Goal: Task Accomplishment & Management: Use online tool/utility

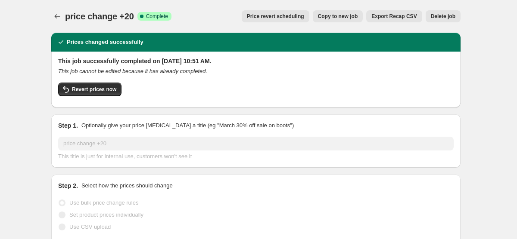
select select "by"
click at [57, 18] on icon "Price change jobs" at bounding box center [57, 16] width 9 height 9
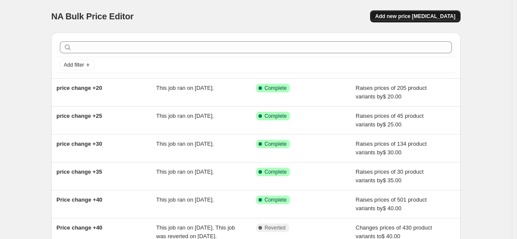
click at [413, 17] on span "Add new price [MEDICAL_DATA]" at bounding box center [415, 16] width 80 height 7
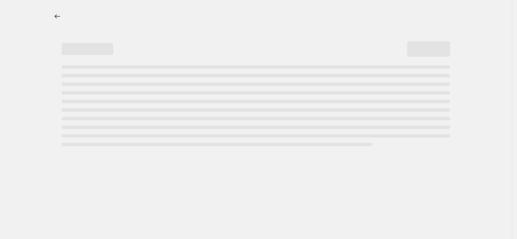
select select "percentage"
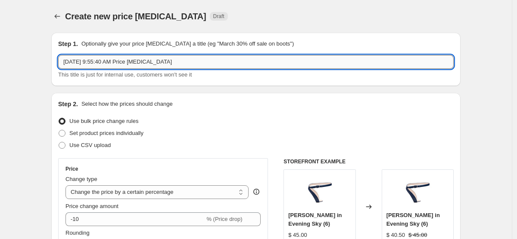
click at [157, 68] on input "[DATE] 9:55:40 AM Price [MEDICAL_DATA]" at bounding box center [255, 62] width 395 height 14
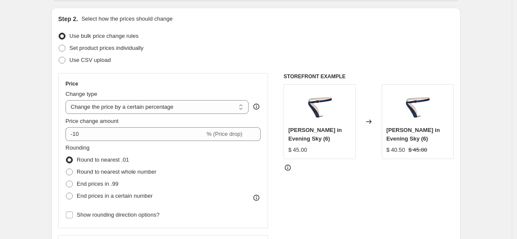
scroll to position [95, 0]
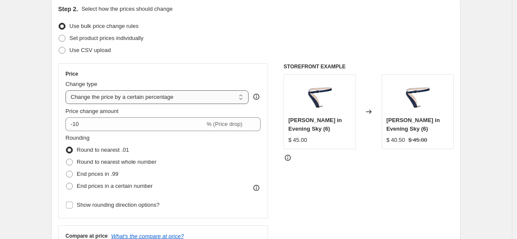
type input "price change +10"
click at [199, 99] on select "Change the price to a certain amount Change the price by a certain amount Chang…" at bounding box center [156, 97] width 183 height 14
select select "by"
click at [65, 90] on select "Change the price to a certain amount Change the price by a certain amount Chang…" at bounding box center [156, 97] width 183 height 14
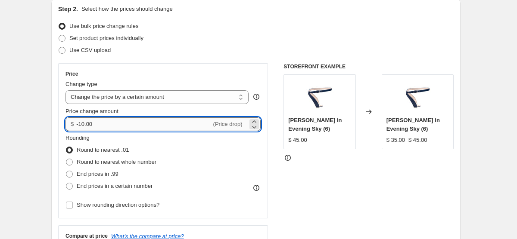
click at [153, 124] on input "-10.00" at bounding box center [143, 125] width 135 height 14
type input "10.00"
click at [243, 145] on div "Rounding Round to nearest .01 Round to nearest whole number End prices in .99 E…" at bounding box center [162, 163] width 195 height 59
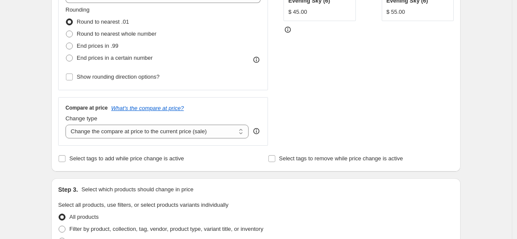
scroll to position [227, 0]
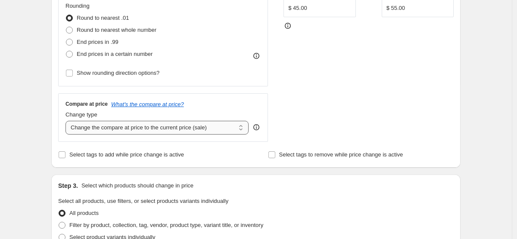
click at [221, 125] on select "Change the compare at price to the current price (sale) Change the compare at p…" at bounding box center [156, 128] width 183 height 14
select select "by"
click at [65, 121] on select "Change the compare at price to the current price (sale) Change the compare at p…" at bounding box center [156, 128] width 183 height 14
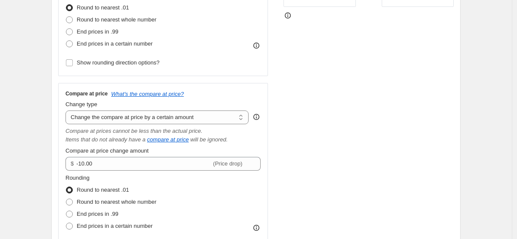
scroll to position [248, 0]
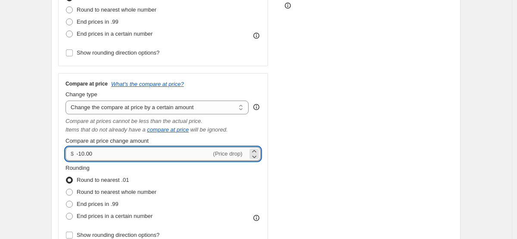
click at [120, 158] on input "-10.00" at bounding box center [143, 154] width 135 height 14
type input "10.00"
click at [281, 119] on div "Price Change type Change the price to a certain amount Change the price by a ce…" at bounding box center [255, 80] width 395 height 338
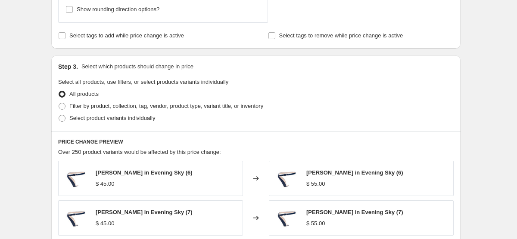
scroll to position [476, 0]
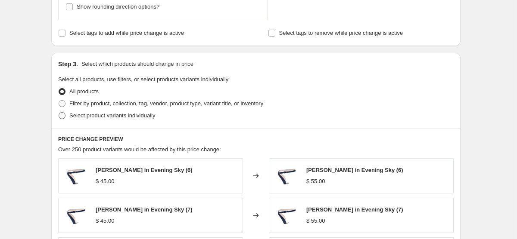
click at [63, 116] on span at bounding box center [62, 115] width 7 height 7
click at [59, 113] on input "Select product variants individually" at bounding box center [59, 112] width 0 height 0
radio input "true"
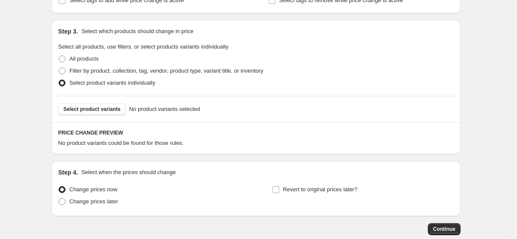
scroll to position [552, 0]
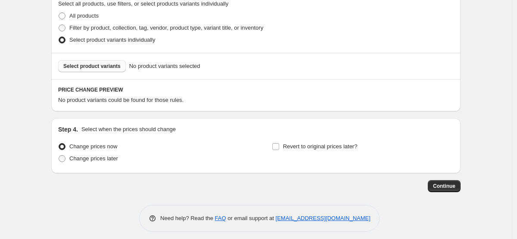
click at [106, 65] on span "Select product variants" at bounding box center [91, 66] width 57 height 7
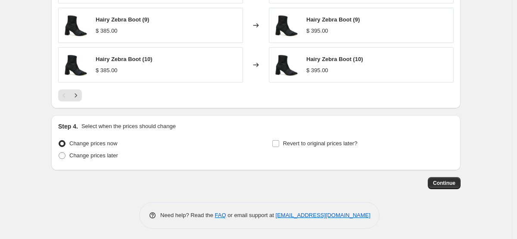
scroll to position [775, 0]
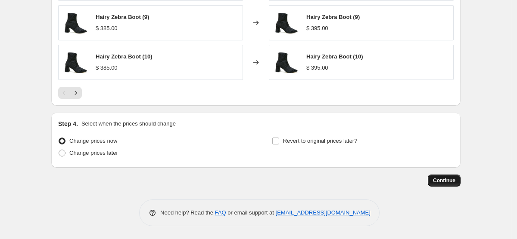
click at [452, 180] on span "Continue" at bounding box center [444, 180] width 22 height 7
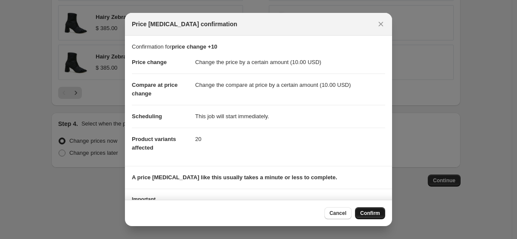
click at [370, 216] on span "Confirm" at bounding box center [370, 213] width 20 height 7
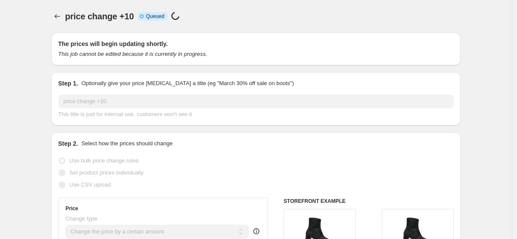
select select "by"
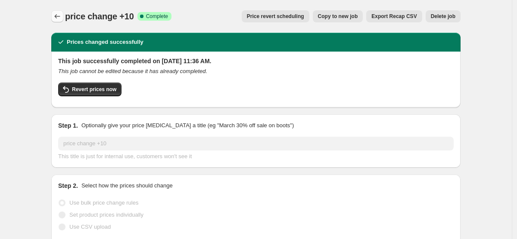
click at [60, 18] on icon "Price change jobs" at bounding box center [57, 16] width 9 height 9
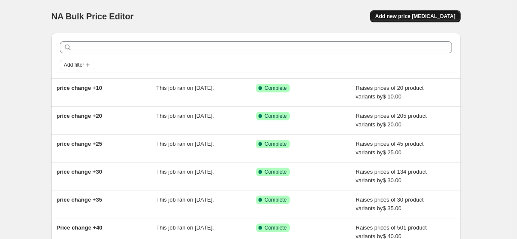
click at [450, 12] on button "Add new price [MEDICAL_DATA]" at bounding box center [415, 16] width 90 height 12
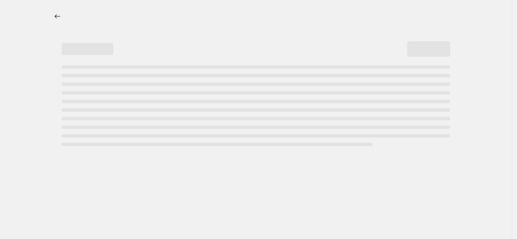
select select "percentage"
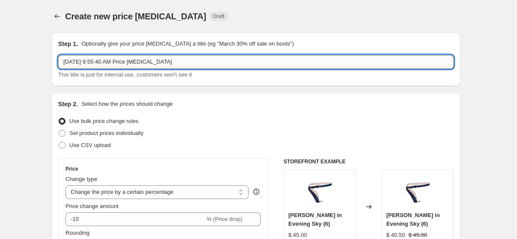
click at [124, 62] on input "[DATE] 9:55:40 AM Price [MEDICAL_DATA]" at bounding box center [255, 62] width 395 height 14
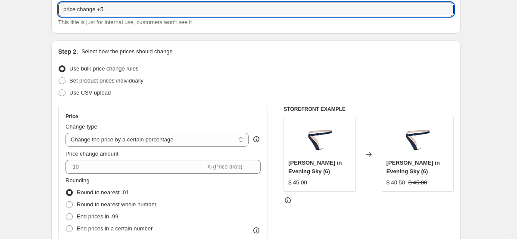
scroll to position [76, 0]
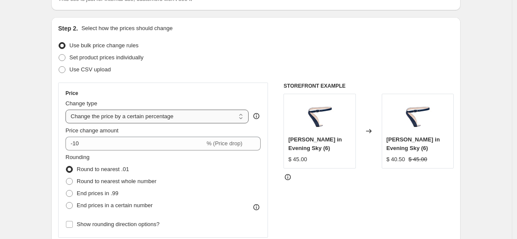
type input "price change +5"
click at [138, 117] on select "Change the price to a certain amount Change the price by a certain amount Chang…" at bounding box center [156, 117] width 183 height 14
select select "by"
click at [65, 110] on select "Change the price to a certain amount Change the price by a certain amount Chang…" at bounding box center [156, 117] width 183 height 14
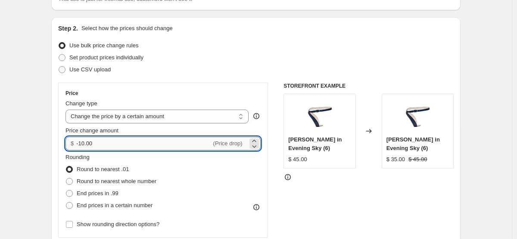
click at [124, 146] on input "-10.00" at bounding box center [143, 144] width 135 height 14
type input "5.00"
click at [214, 165] on div "Rounding Round to nearest .01 Round to nearest whole number End prices in .99 E…" at bounding box center [162, 182] width 195 height 59
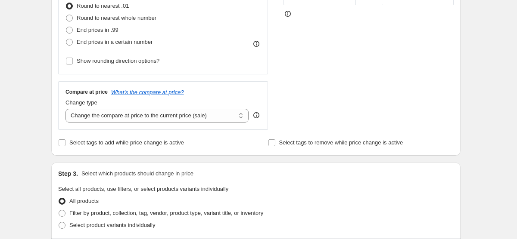
scroll to position [251, 0]
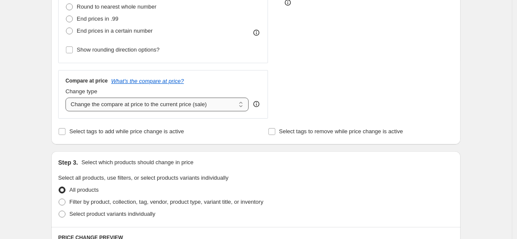
click at [199, 101] on select "Change the compare at price to the current price (sale) Change the compare at p…" at bounding box center [156, 105] width 183 height 14
click at [65, 98] on select "Change the compare at price to the current price (sale) Change the compare at p…" at bounding box center [156, 105] width 183 height 14
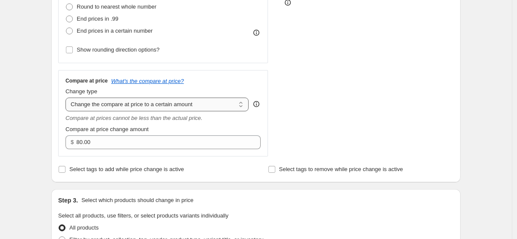
click at [193, 104] on select "Change the compare at price to the current price (sale) Change the compare at p…" at bounding box center [156, 105] width 183 height 14
select select "by"
click at [65, 98] on select "Change the compare at price to the current price (sale) Change the compare at p…" at bounding box center [156, 105] width 183 height 14
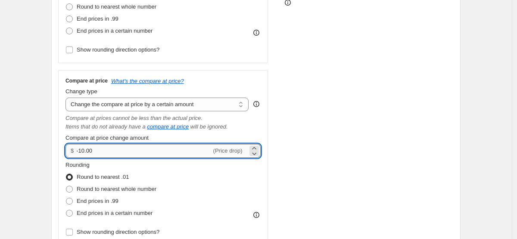
click at [155, 155] on input "-10.00" at bounding box center [143, 151] width 135 height 14
type input "5.00"
click at [285, 119] on div "STOREFRONT EXAMPLE [PERSON_NAME] in Evening Sky (6) $ 45.00 Changed to [PERSON_…" at bounding box center [368, 77] width 170 height 338
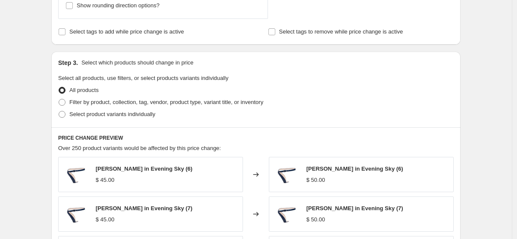
scroll to position [496, 0]
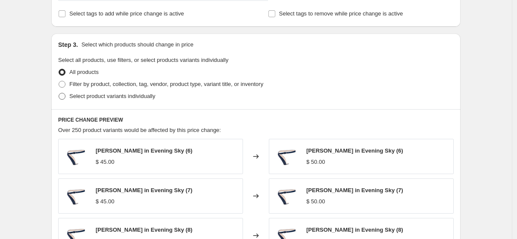
click at [63, 96] on span at bounding box center [62, 96] width 7 height 7
click at [59, 93] on input "Select product variants individually" at bounding box center [59, 93] width 0 height 0
radio input "true"
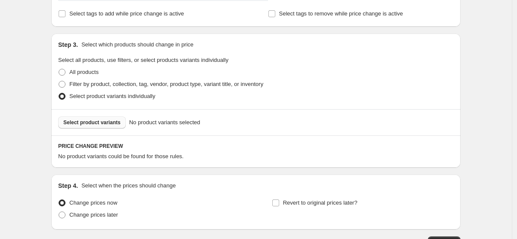
click at [105, 121] on span "Select product variants" at bounding box center [91, 122] width 57 height 7
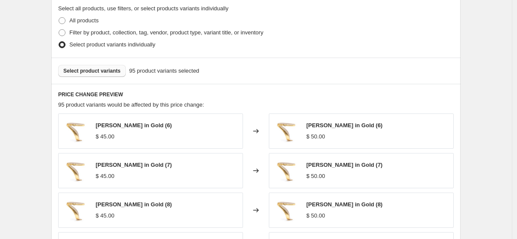
scroll to position [538, 0]
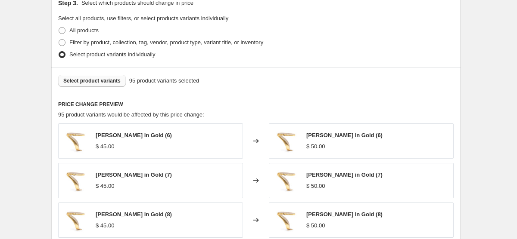
click at [97, 84] on button "Select product variants" at bounding box center [92, 81] width 68 height 12
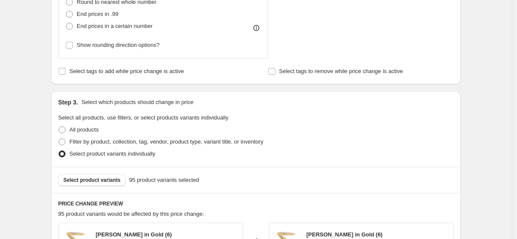
scroll to position [452, 0]
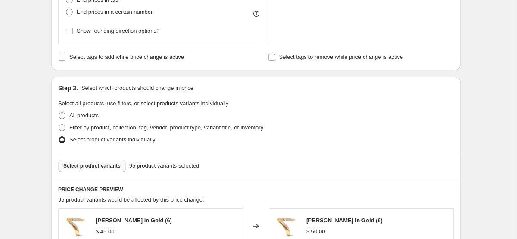
click at [106, 169] on span "Select product variants" at bounding box center [91, 166] width 57 height 7
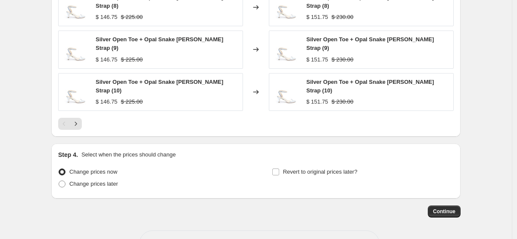
scroll to position [775, 0]
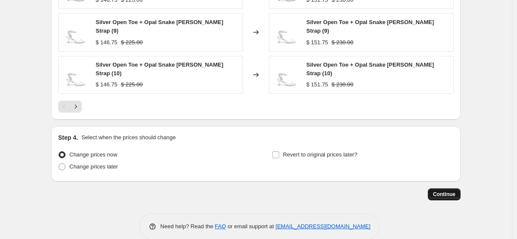
click at [439, 191] on span "Continue" at bounding box center [444, 194] width 22 height 7
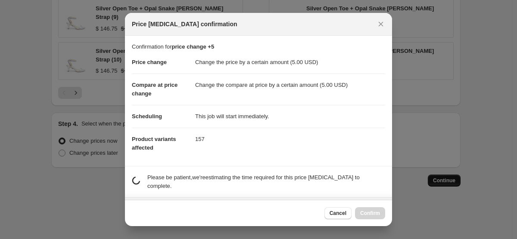
scroll to position [0, 0]
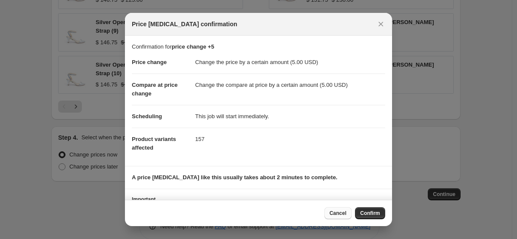
click at [344, 211] on span "Cancel" at bounding box center [338, 213] width 17 height 7
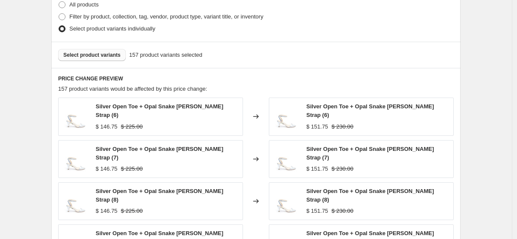
scroll to position [560, 0]
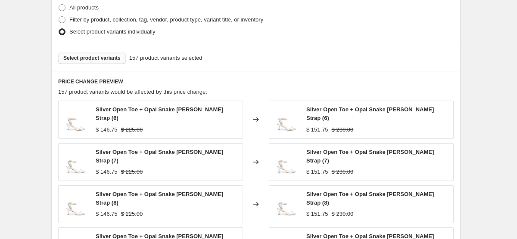
click at [84, 66] on div "Select product variants 157 product variants selected" at bounding box center [255, 58] width 409 height 26
click at [82, 59] on span "Select product variants" at bounding box center [91, 58] width 57 height 7
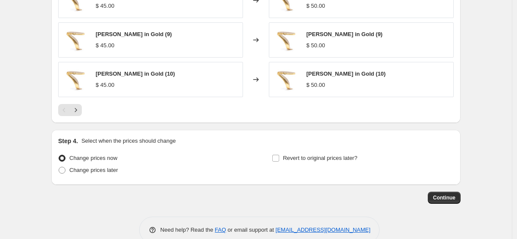
scroll to position [774, 0]
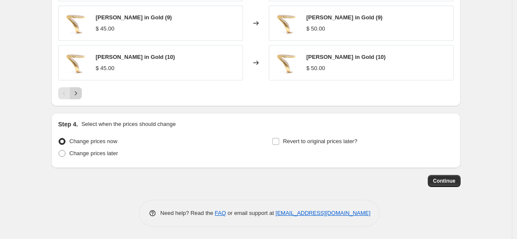
click at [75, 94] on icon "Next" at bounding box center [76, 93] width 9 height 9
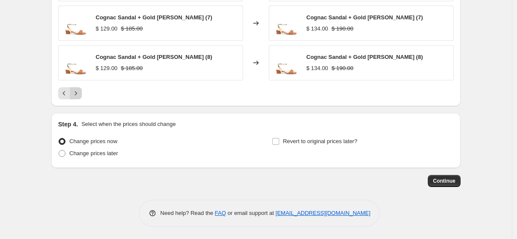
click at [75, 94] on icon "Next" at bounding box center [76, 93] width 9 height 9
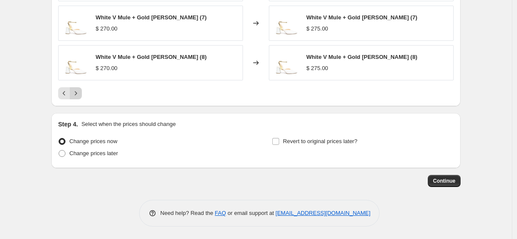
click at [75, 94] on icon "Next" at bounding box center [76, 93] width 9 height 9
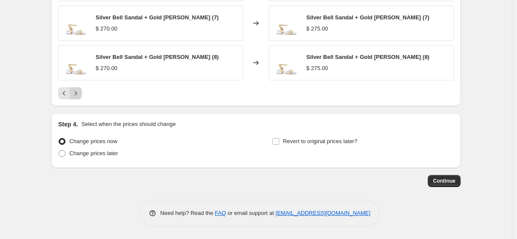
click at [75, 94] on icon "Next" at bounding box center [76, 93] width 9 height 9
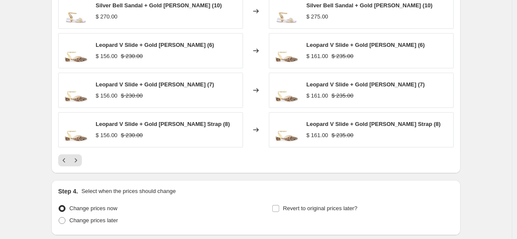
scroll to position [687, 0]
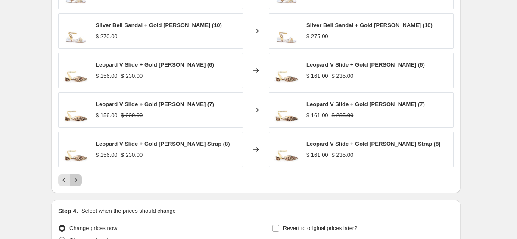
click at [76, 180] on icon "Next" at bounding box center [76, 180] width 9 height 9
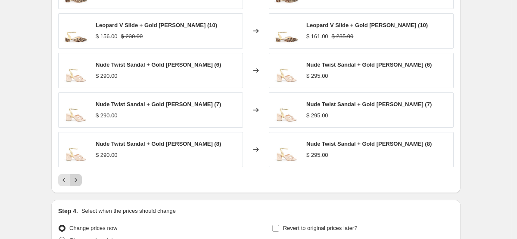
click at [76, 180] on icon "Next" at bounding box center [76, 180] width 9 height 9
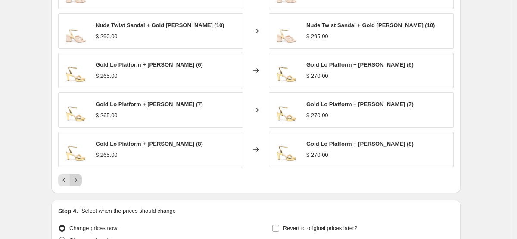
click at [78, 182] on icon "Next" at bounding box center [76, 180] width 9 height 9
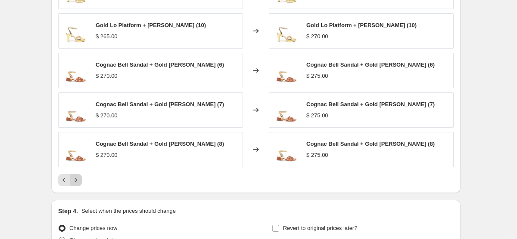
click at [78, 182] on icon "Next" at bounding box center [76, 180] width 9 height 9
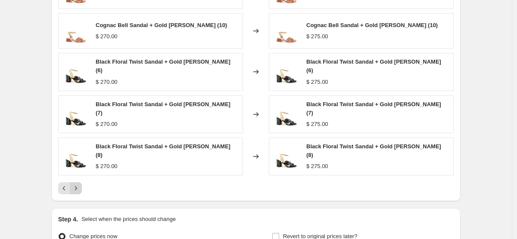
click at [78, 184] on icon "Next" at bounding box center [76, 188] width 9 height 9
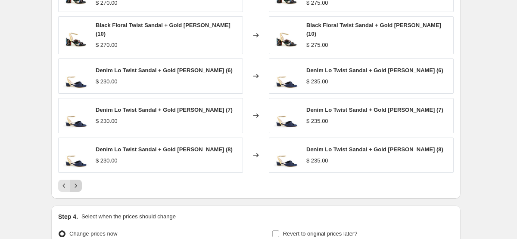
click at [78, 182] on icon "Next" at bounding box center [76, 186] width 9 height 9
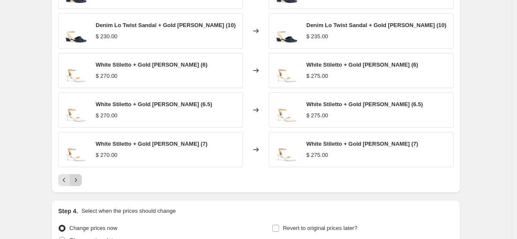
click at [79, 183] on icon "Next" at bounding box center [76, 180] width 9 height 9
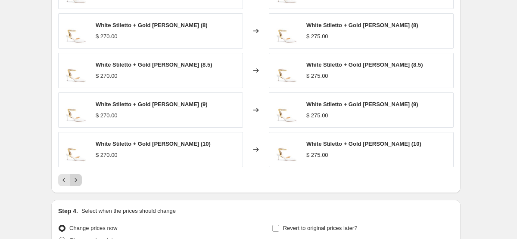
click at [79, 183] on icon "Next" at bounding box center [76, 180] width 9 height 9
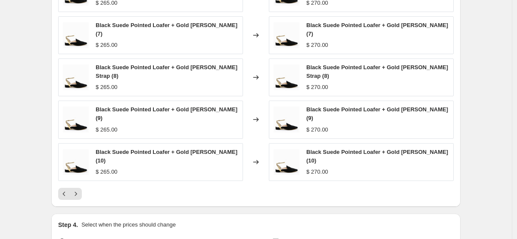
click at [79, 183] on div "Black Suede Pointed Loafer + Gold [PERSON_NAME] Strap (6) $ 265.00 Changed to B…" at bounding box center [255, 87] width 395 height 227
click at [78, 196] on button "Next" at bounding box center [76, 194] width 12 height 12
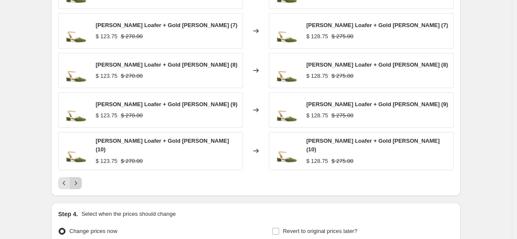
click at [72, 183] on icon "Next" at bounding box center [76, 183] width 9 height 9
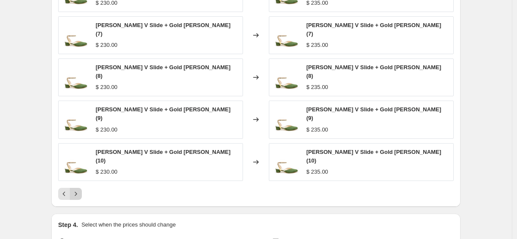
click at [77, 190] on icon "Next" at bounding box center [76, 194] width 9 height 9
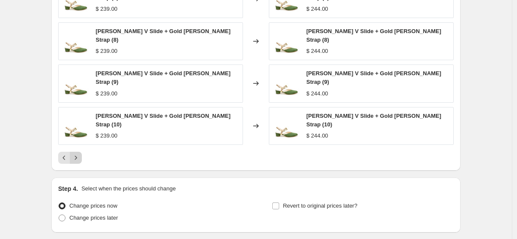
scroll to position [695, 0]
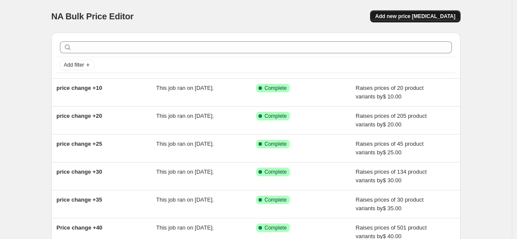
click at [410, 14] on span "Add new price [MEDICAL_DATA]" at bounding box center [415, 16] width 80 height 7
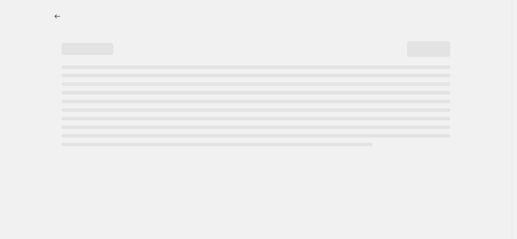
select select "percentage"
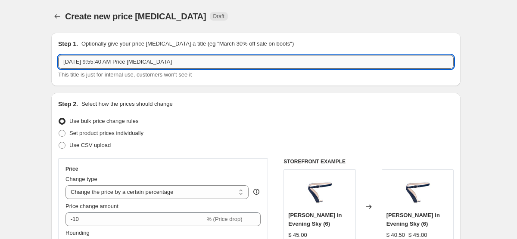
click at [206, 61] on input "[DATE] 9:55:40 AM Price [MEDICAL_DATA]" at bounding box center [255, 62] width 395 height 14
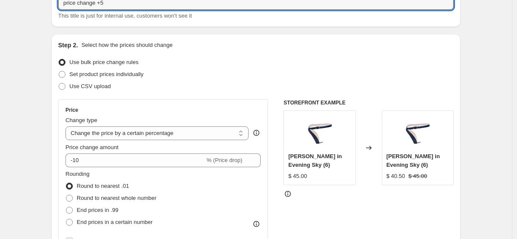
scroll to position [85, 0]
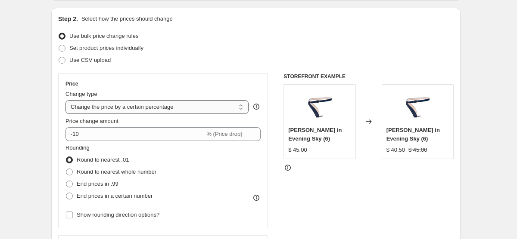
type input "price change +5"
click at [149, 108] on select "Change the price to a certain amount Change the price by a certain amount Chang…" at bounding box center [156, 107] width 183 height 14
select select "by"
click at [65, 100] on select "Change the price to a certain amount Change the price by a certain amount Chang…" at bounding box center [156, 107] width 183 height 14
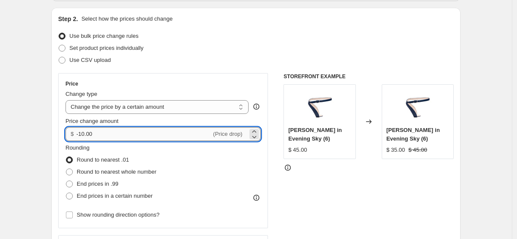
click at [125, 131] on input "-10.00" at bounding box center [143, 134] width 135 height 14
type input "5.00"
click at [141, 120] on div "Price change amount" at bounding box center [162, 121] width 195 height 9
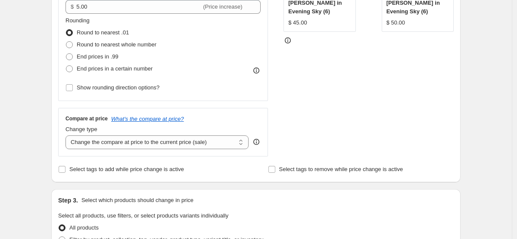
scroll to position [209, 0]
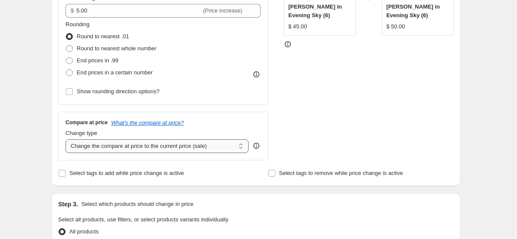
click at [145, 146] on select "Change the compare at price to the current price (sale) Change the compare at p…" at bounding box center [156, 147] width 183 height 14
select select "by"
click at [65, 140] on select "Change the compare at price to the current price (sale) Change the compare at p…" at bounding box center [156, 147] width 183 height 14
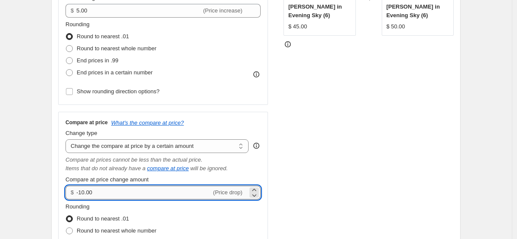
click at [112, 192] on input "-10.00" at bounding box center [143, 193] width 135 height 14
click at [113, 192] on input "-10.00" at bounding box center [143, 193] width 135 height 14
type input "5.00"
click at [327, 143] on div "STOREFRONT EXAMPLE [PERSON_NAME] in Evening Sky (6) $ 45.00 Changed to [PERSON_…" at bounding box center [368, 119] width 170 height 338
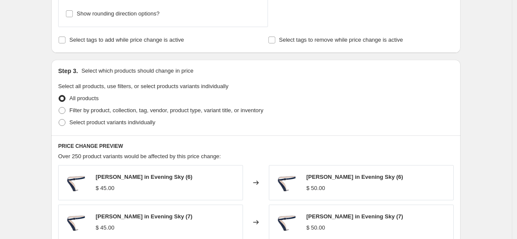
scroll to position [491, 0]
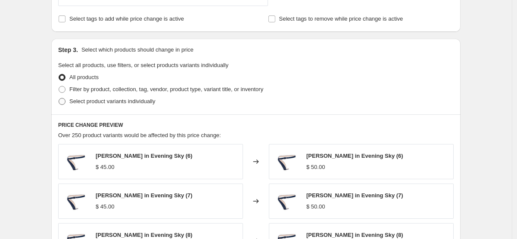
click at [62, 100] on span at bounding box center [62, 101] width 7 height 7
click at [59, 99] on input "Select product variants individually" at bounding box center [59, 98] width 0 height 0
radio input "true"
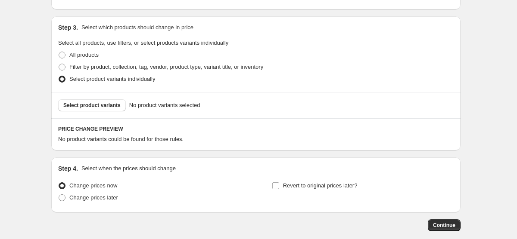
scroll to position [538, 0]
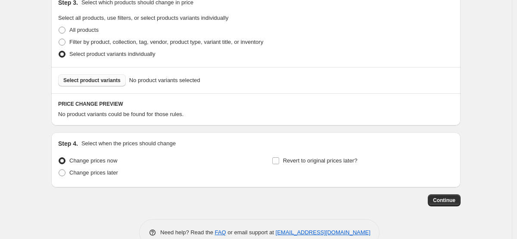
click at [99, 83] on span "Select product variants" at bounding box center [91, 80] width 57 height 7
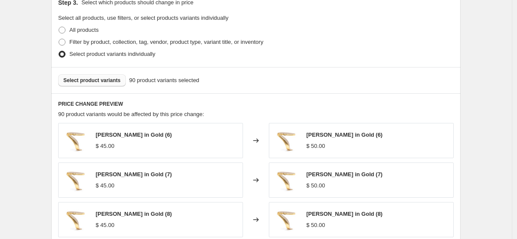
click at [119, 83] on span "Select product variants" at bounding box center [91, 80] width 57 height 7
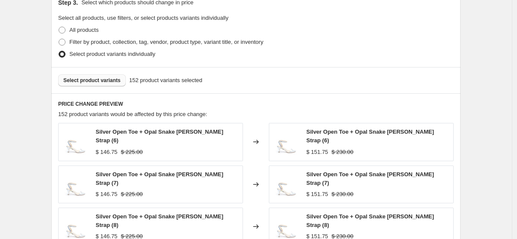
click at [93, 81] on span "Select product variants" at bounding box center [91, 80] width 57 height 7
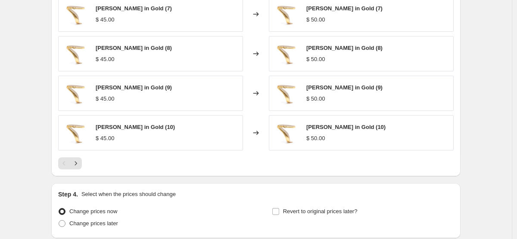
scroll to position [775, 0]
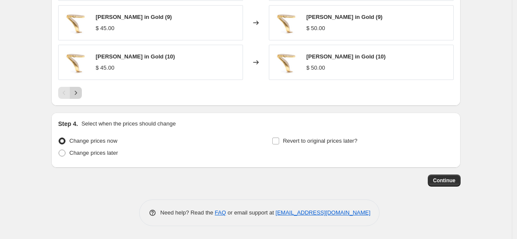
click at [80, 93] on icon "Next" at bounding box center [76, 93] width 9 height 9
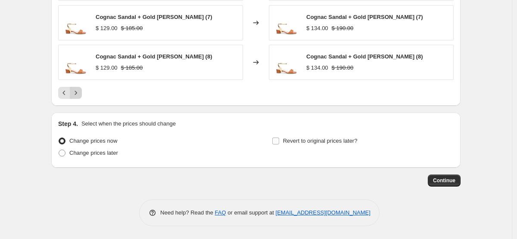
click at [80, 94] on icon "Next" at bounding box center [76, 93] width 9 height 9
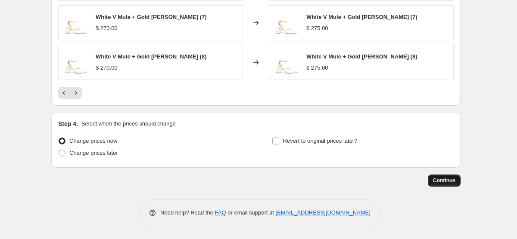
click at [438, 183] on span "Continue" at bounding box center [444, 180] width 22 height 7
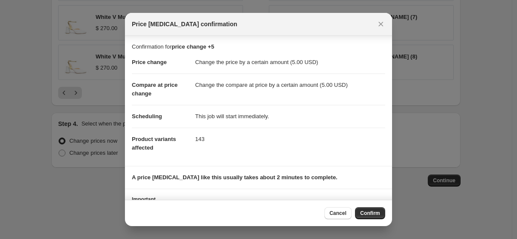
scroll to position [44, 0]
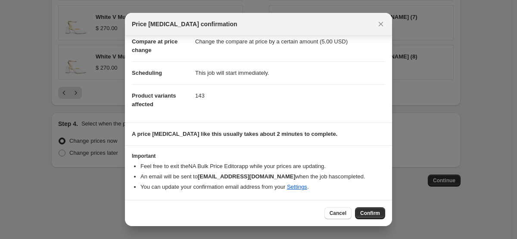
click at [373, 211] on span "Confirm" at bounding box center [370, 213] width 20 height 7
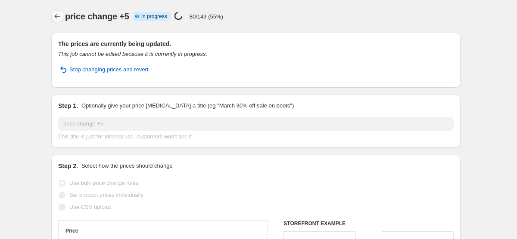
click at [59, 16] on icon "Price change jobs" at bounding box center [57, 16] width 9 height 9
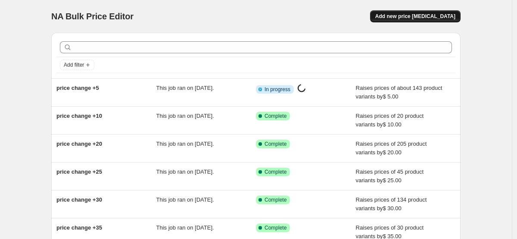
click at [406, 14] on span "Add new price [MEDICAL_DATA]" at bounding box center [415, 16] width 80 height 7
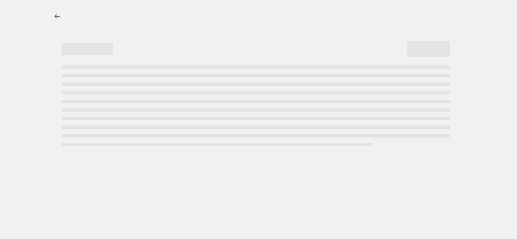
select select "percentage"
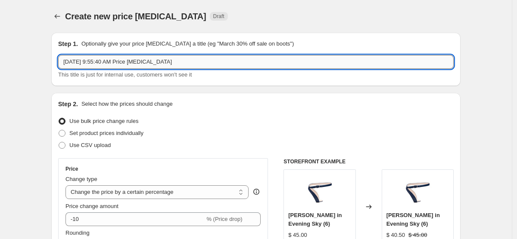
click at [140, 61] on input "[DATE] 9:55:40 AM Price [MEDICAL_DATA]" at bounding box center [255, 62] width 395 height 14
type input "price cha"
select select "percentage"
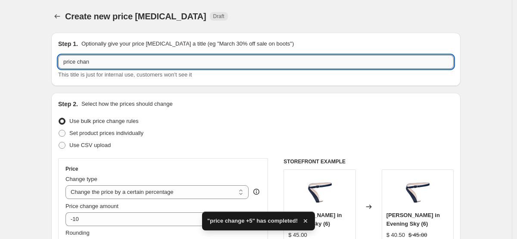
click at [98, 62] on input "price chan" at bounding box center [255, 62] width 395 height 14
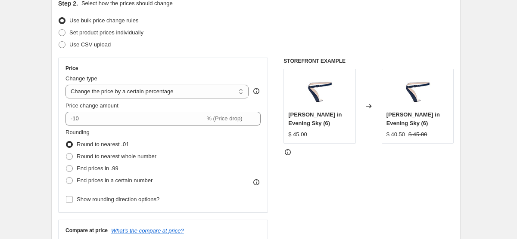
scroll to position [111, 0]
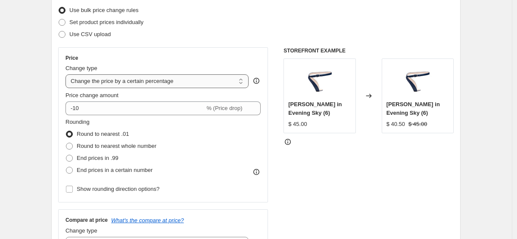
type input "price change +1"
click at [134, 82] on select "Change the price to a certain amount Change the price by a certain amount Chang…" at bounding box center [156, 82] width 183 height 14
select select "by"
click at [65, 75] on select "Change the price to a certain amount Change the price by a certain amount Chang…" at bounding box center [156, 82] width 183 height 14
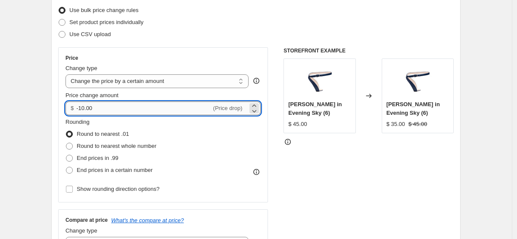
click at [122, 108] on input "-10.00" at bounding box center [143, 109] width 135 height 14
type input "1.00"
click at [172, 95] on div "Price change amount" at bounding box center [162, 95] width 195 height 9
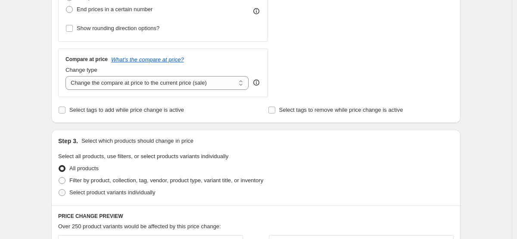
scroll to position [275, 0]
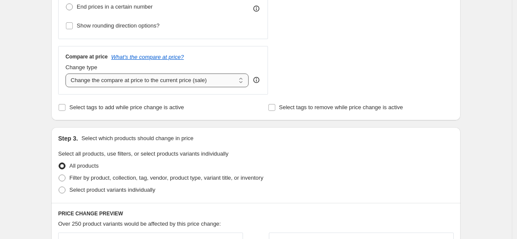
click at [168, 85] on select "Change the compare at price to the current price (sale) Change the compare at p…" at bounding box center [156, 81] width 183 height 14
select select "by"
click at [65, 74] on select "Change the compare at price to the current price (sale) Change the compare at p…" at bounding box center [156, 81] width 183 height 14
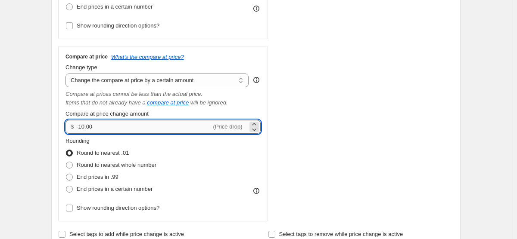
click at [143, 125] on input "-10.00" at bounding box center [143, 127] width 135 height 14
type input "1.00"
click at [283, 97] on div "STOREFRONT EXAMPLE [PERSON_NAME] in Evening Sky (6) $ 45.00 Changed to [PERSON_…" at bounding box center [368, 53] width 170 height 338
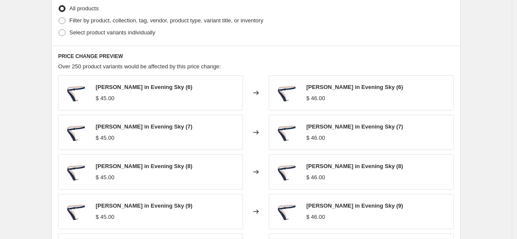
scroll to position [561, 0]
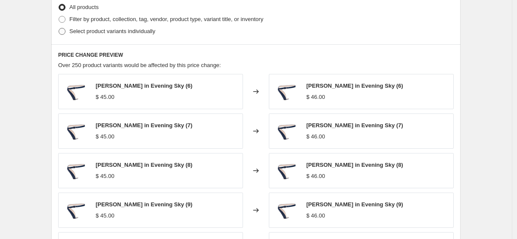
click at [64, 34] on span at bounding box center [62, 32] width 8 height 8
click at [59, 28] on input "Select product variants individually" at bounding box center [59, 28] width 0 height 0
radio input "true"
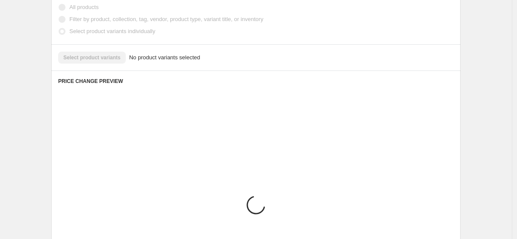
scroll to position [558, 0]
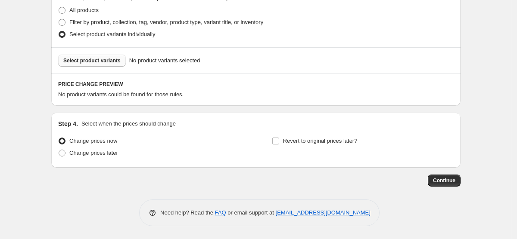
click at [95, 61] on span "Select product variants" at bounding box center [91, 60] width 57 height 7
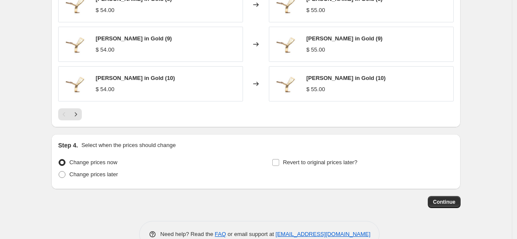
scroll to position [775, 0]
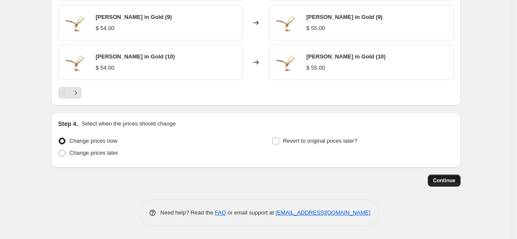
click at [437, 180] on span "Continue" at bounding box center [444, 180] width 22 height 7
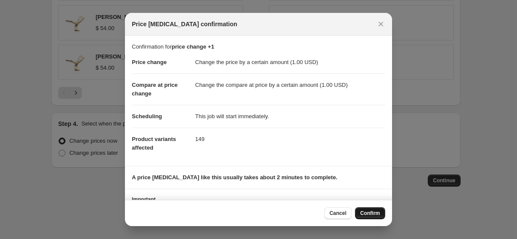
click at [371, 210] on span "Confirm" at bounding box center [370, 213] width 20 height 7
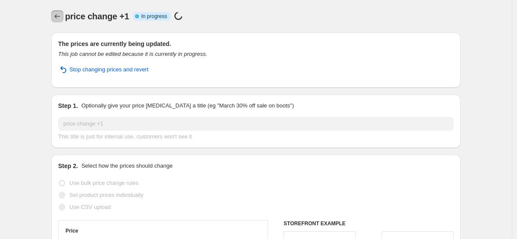
click at [58, 18] on icon "Price change jobs" at bounding box center [57, 16] width 9 height 9
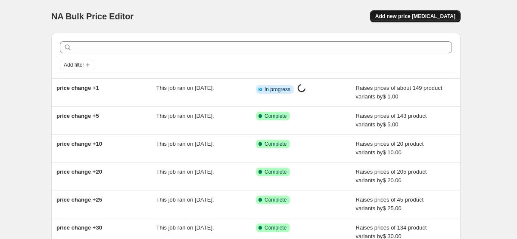
click at [394, 14] on span "Add new price [MEDICAL_DATA]" at bounding box center [415, 16] width 80 height 7
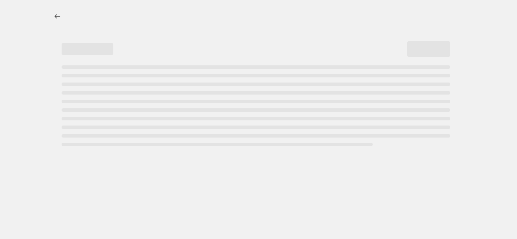
select select "percentage"
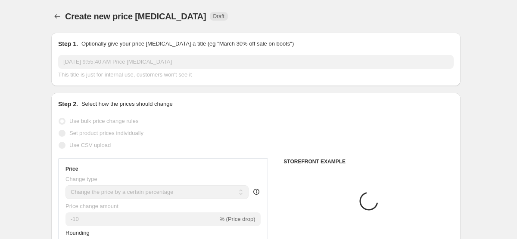
select select "percentage"
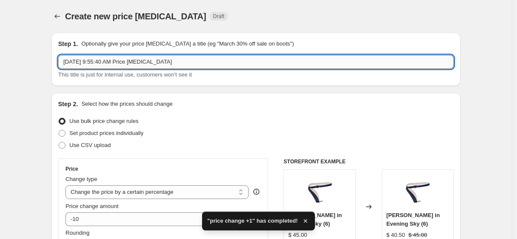
click at [159, 64] on input "[DATE] 9:55:40 AM Price [MEDICAL_DATA]" at bounding box center [255, 62] width 395 height 14
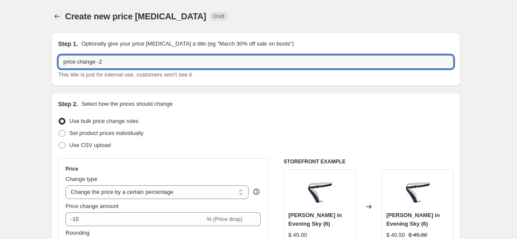
type input "price change -2"
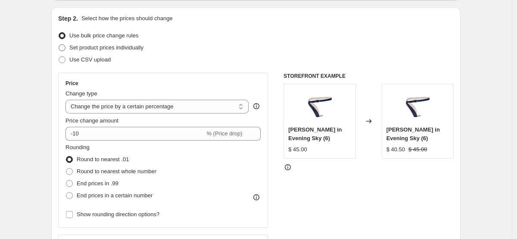
scroll to position [90, 0]
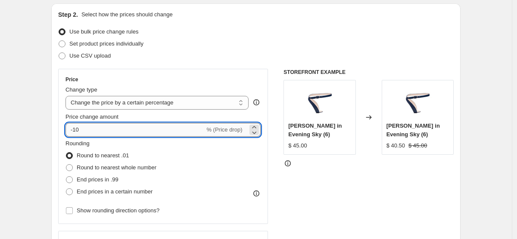
click at [121, 131] on input "-10" at bounding box center [134, 130] width 139 height 14
type input "-1"
type input "-2"
click at [230, 103] on select "Change the price to a certain amount Change the price by a certain amount Chang…" at bounding box center [156, 103] width 183 height 14
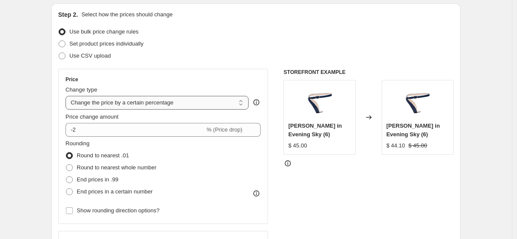
select select "by"
click at [65, 96] on select "Change the price to a certain amount Change the price by a certain amount Chang…" at bounding box center [156, 103] width 183 height 14
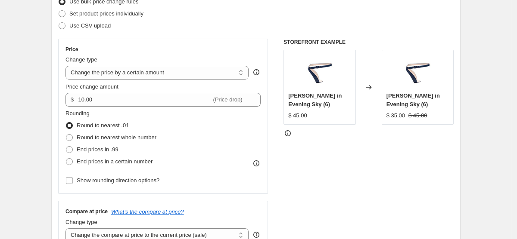
scroll to position [124, 0]
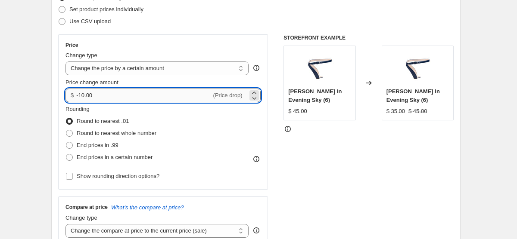
click at [134, 98] on input "-10.00" at bounding box center [143, 96] width 135 height 14
type input "-1"
type input "-2.00"
click at [173, 80] on div "Price change amount" at bounding box center [162, 82] width 195 height 9
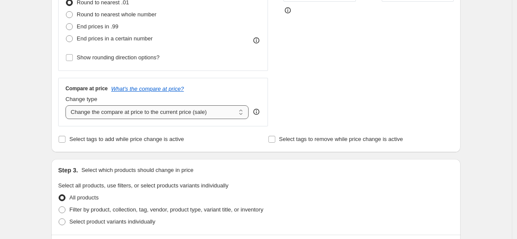
scroll to position [245, 0]
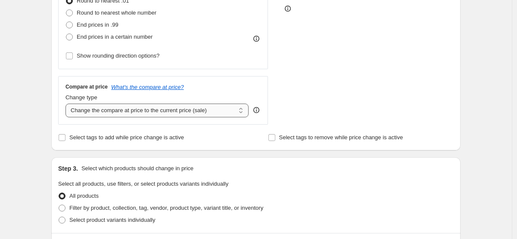
click at [173, 115] on select "Change the compare at price to the current price (sale) Change the compare at p…" at bounding box center [156, 111] width 183 height 14
select select "by"
click at [65, 104] on select "Change the compare at price to the current price (sale) Change the compare at p…" at bounding box center [156, 111] width 183 height 14
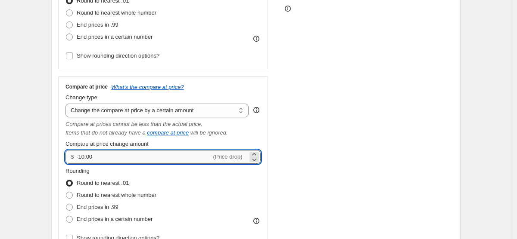
click at [113, 156] on input "-10.00" at bounding box center [143, 157] width 135 height 14
type input "-1"
type input "-2.00"
click at [305, 120] on div "STOREFRONT EXAMPLE [PERSON_NAME] in Evening Sky (6) $ 45.00 Changed to [PERSON_…" at bounding box center [368, 83] width 170 height 338
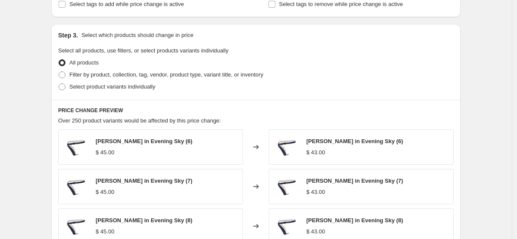
scroll to position [509, 0]
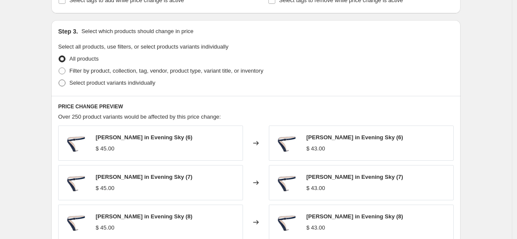
click at [65, 82] on span at bounding box center [62, 83] width 7 height 7
click at [59, 80] on input "Select product variants individually" at bounding box center [59, 80] width 0 height 0
radio input "true"
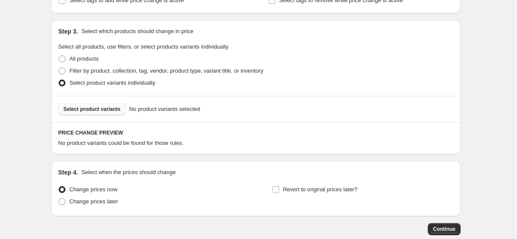
click at [76, 111] on span "Select product variants" at bounding box center [91, 109] width 57 height 7
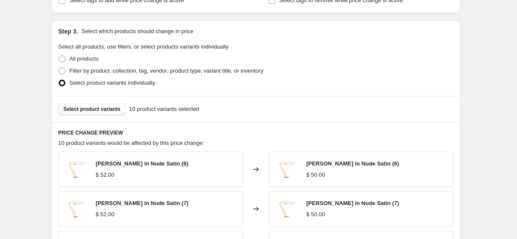
click at [105, 112] on span "Select product variants" at bounding box center [91, 109] width 57 height 7
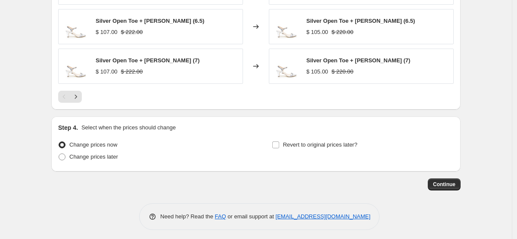
scroll to position [775, 0]
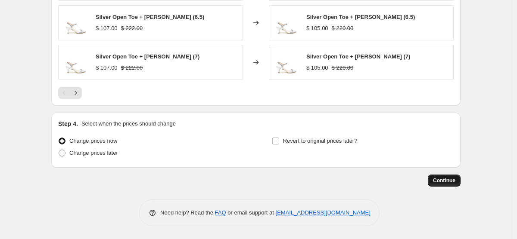
click at [439, 180] on span "Continue" at bounding box center [444, 180] width 22 height 7
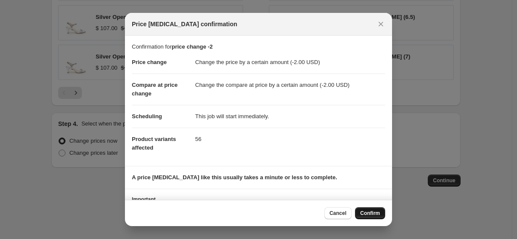
click at [367, 213] on span "Confirm" at bounding box center [370, 213] width 20 height 7
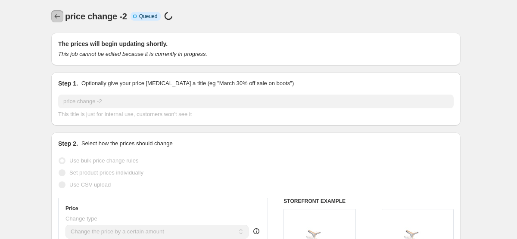
click at [58, 19] on icon "Price change jobs" at bounding box center [57, 16] width 9 height 9
